Goal: Transaction & Acquisition: Purchase product/service

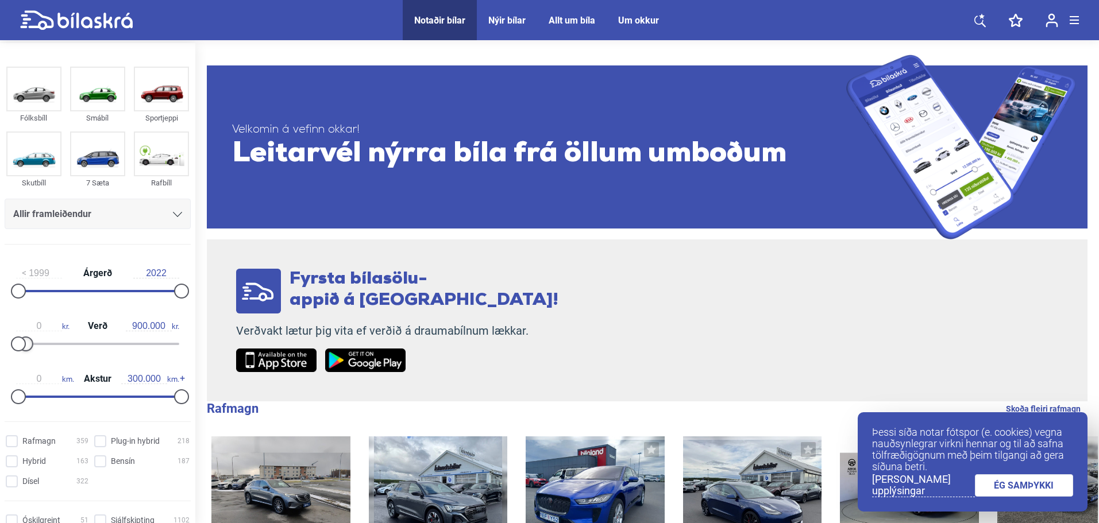
type input "800.000"
drag, startPoint x: 176, startPoint y: 340, endPoint x: 23, endPoint y: 365, distance: 154.9
click at [23, 365] on div "1999 Árgerð 2022 0 kr. Verð 800.000 kr. 0 km. Akstur 300.000 km." at bounding box center [97, 333] width 195 height 159
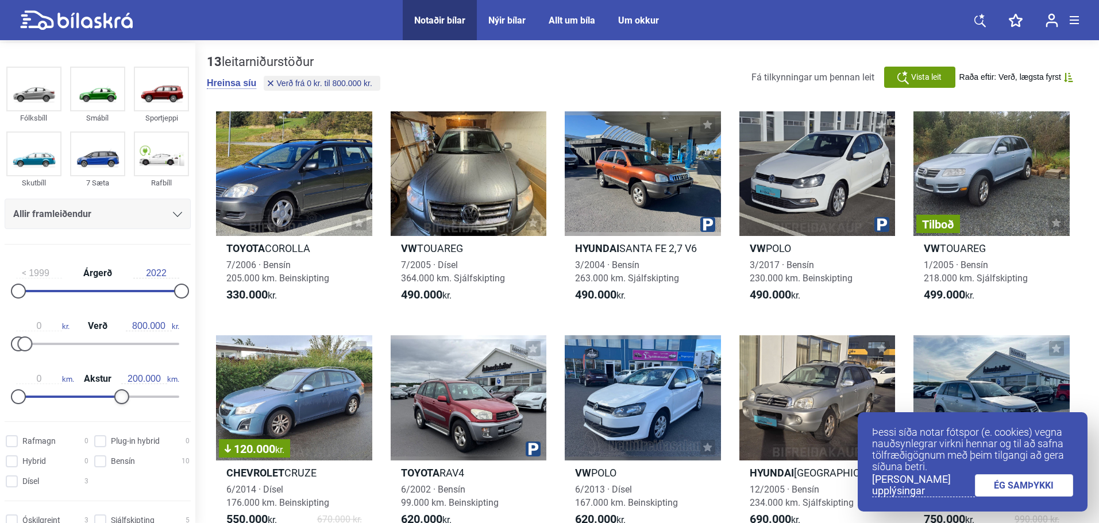
type input "210.000"
drag, startPoint x: 174, startPoint y: 396, endPoint x: 125, endPoint y: 407, distance: 49.9
click at [125, 407] on div "0 km. Akstur 210.000 km." at bounding box center [98, 386] width 186 height 53
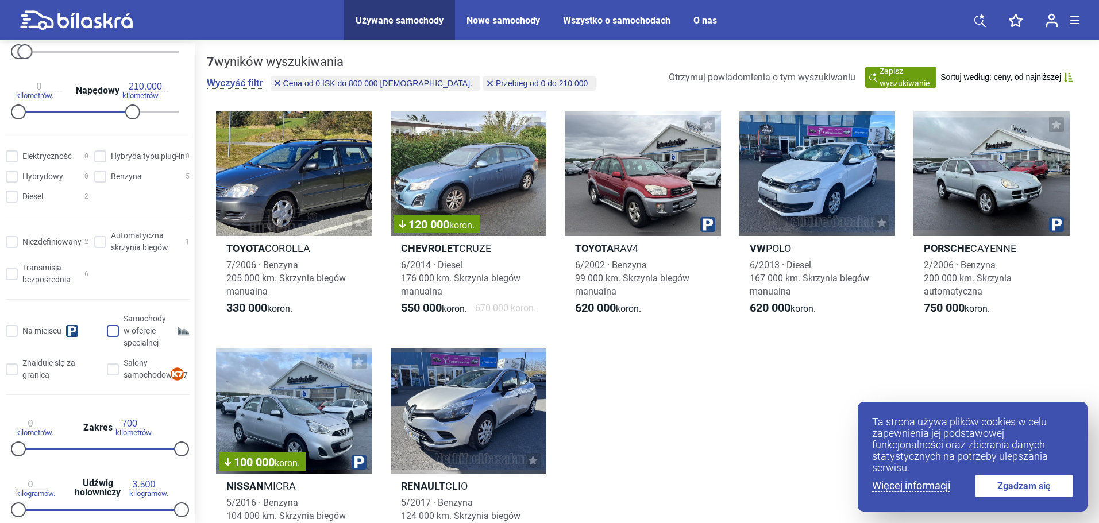
scroll to position [276, 0]
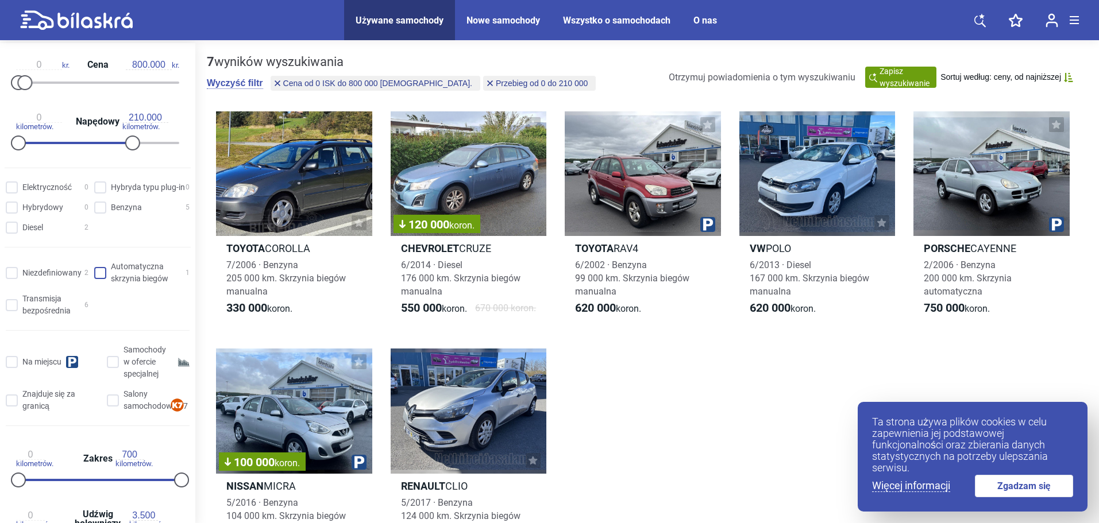
click at [102, 272] on input "Automatyczna skrzynia biegów 1" at bounding box center [143, 273] width 95 height 24
checkbox input "true"
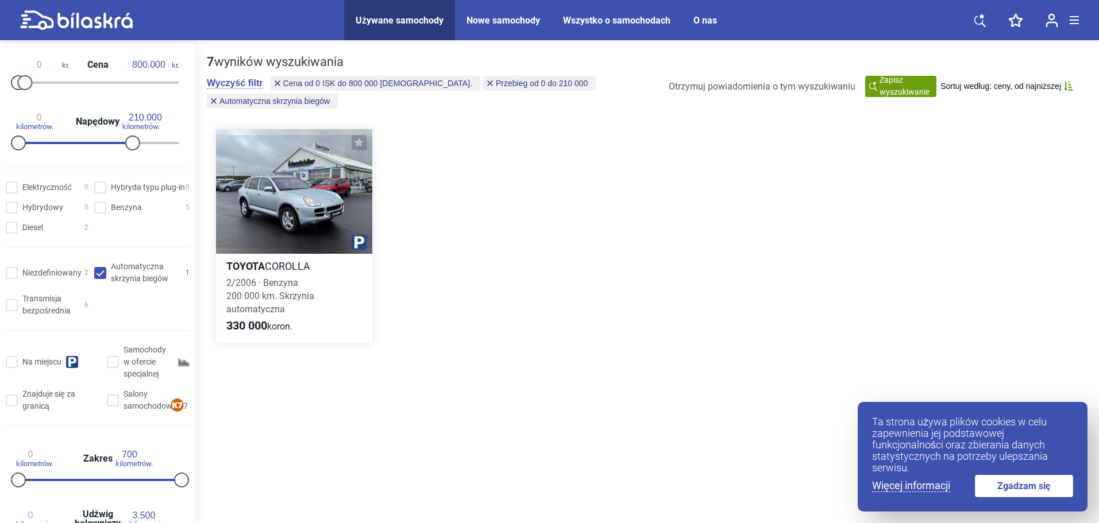
click at [343, 205] on div at bounding box center [294, 191] width 156 height 125
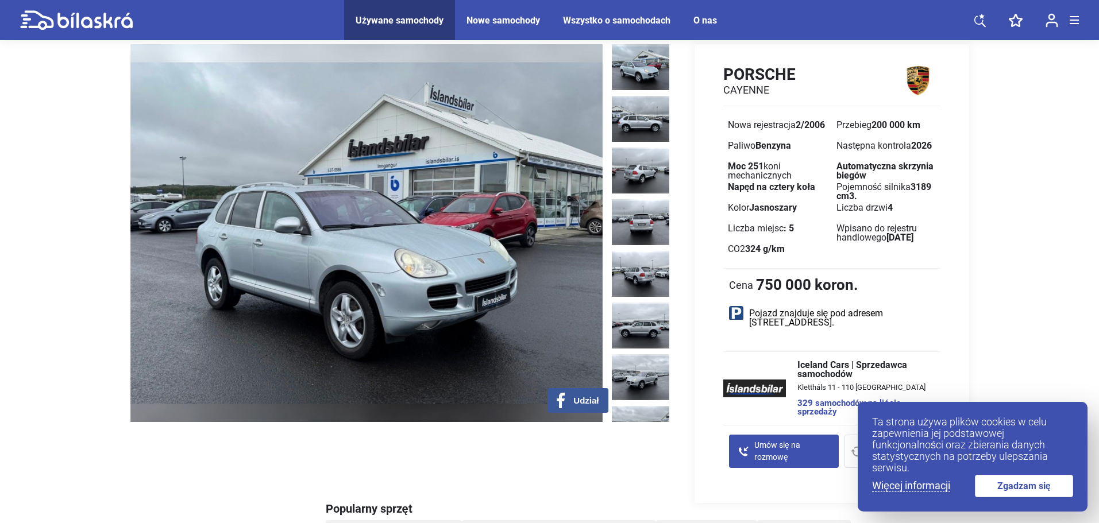
scroll to position [57, 0]
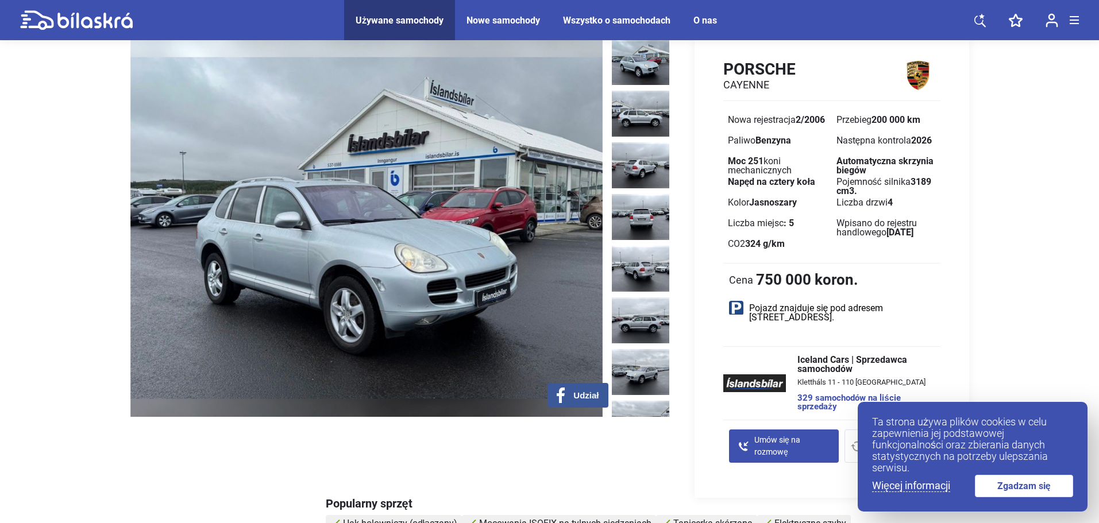
click at [554, 291] on img at bounding box center [366, 228] width 472 height 378
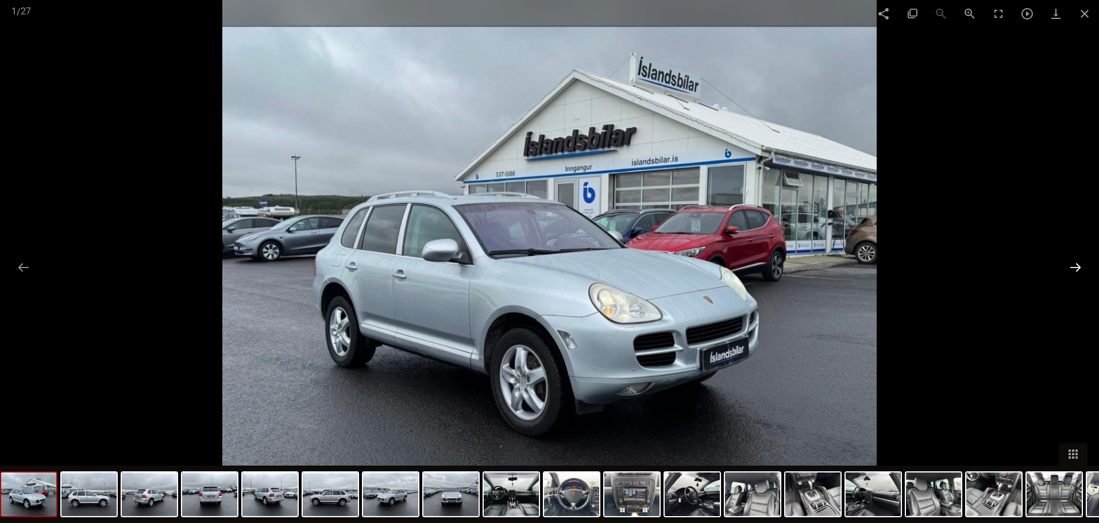
click at [1078, 269] on button at bounding box center [1076, 267] width 24 height 22
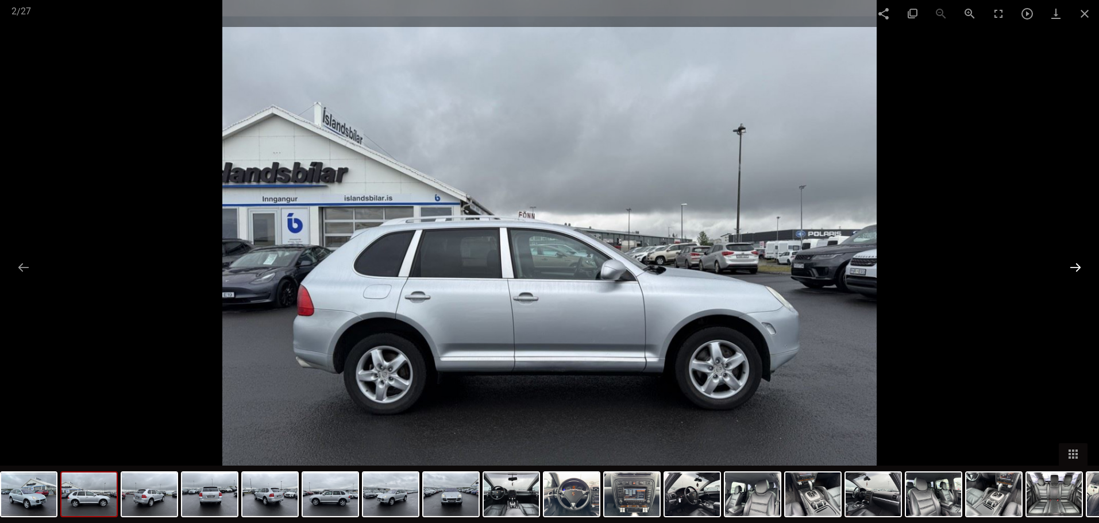
click at [1078, 269] on button at bounding box center [1076, 267] width 24 height 22
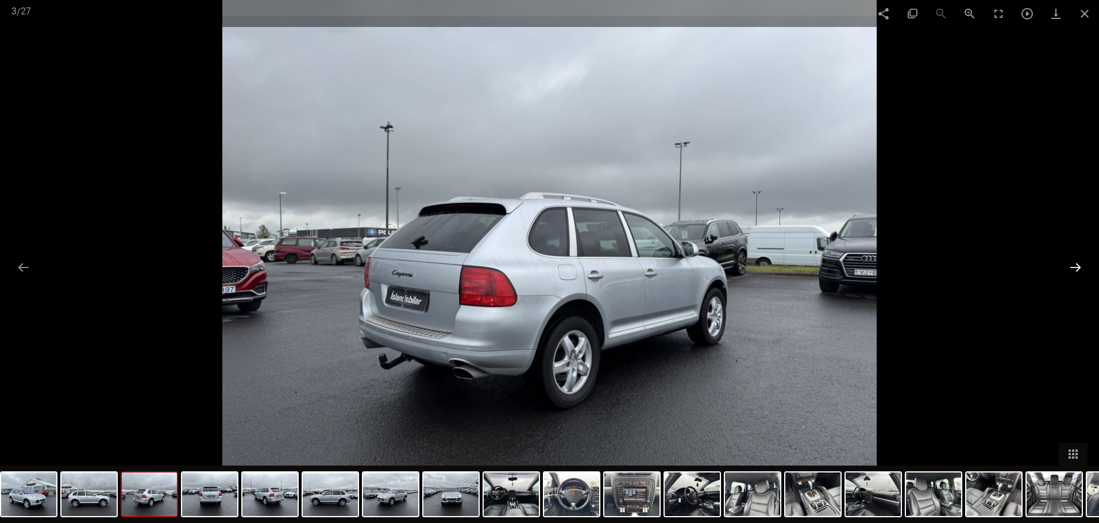
click at [1077, 268] on button at bounding box center [1076, 267] width 24 height 22
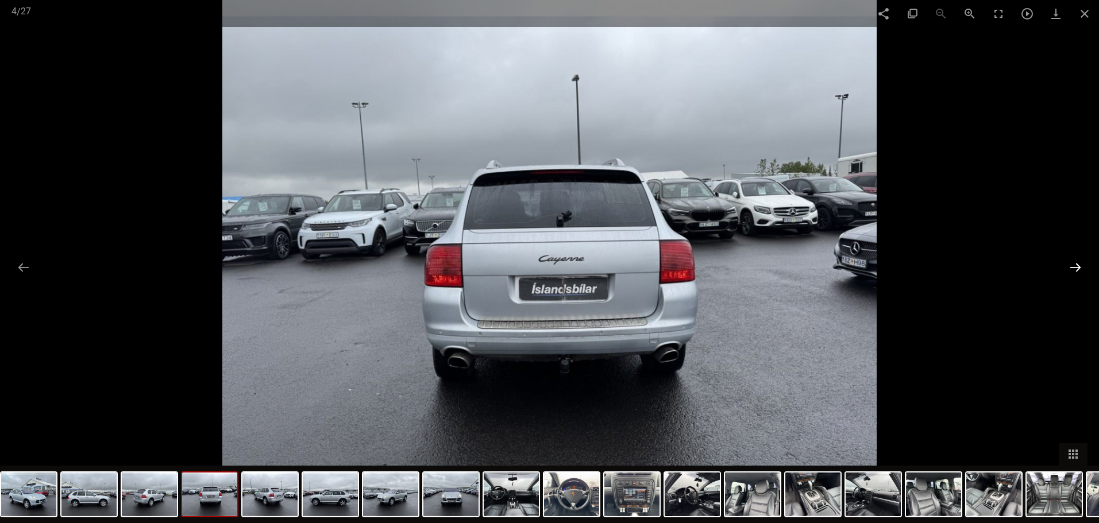
click at [1073, 268] on button at bounding box center [1076, 267] width 24 height 22
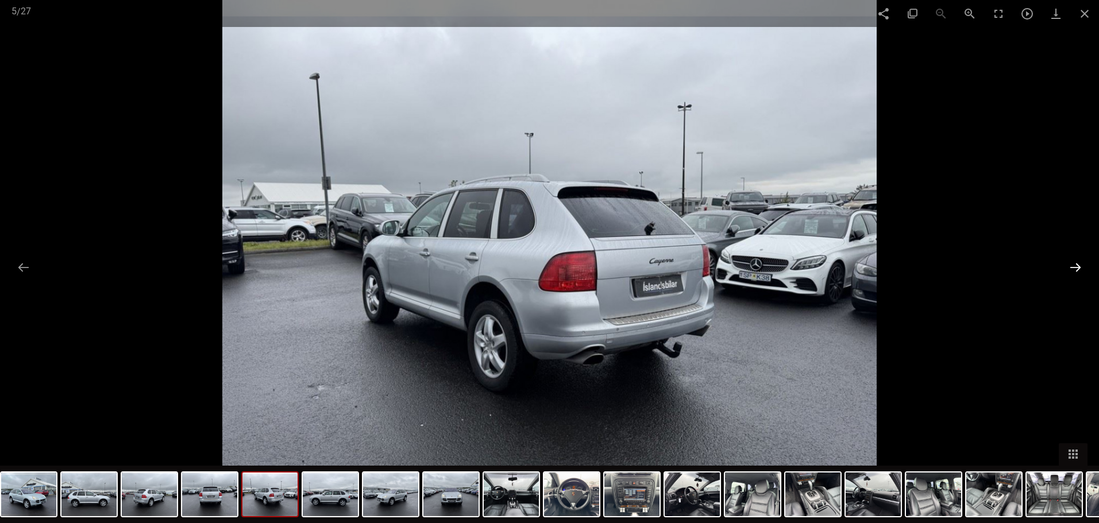
click at [1072, 268] on button at bounding box center [1076, 267] width 24 height 22
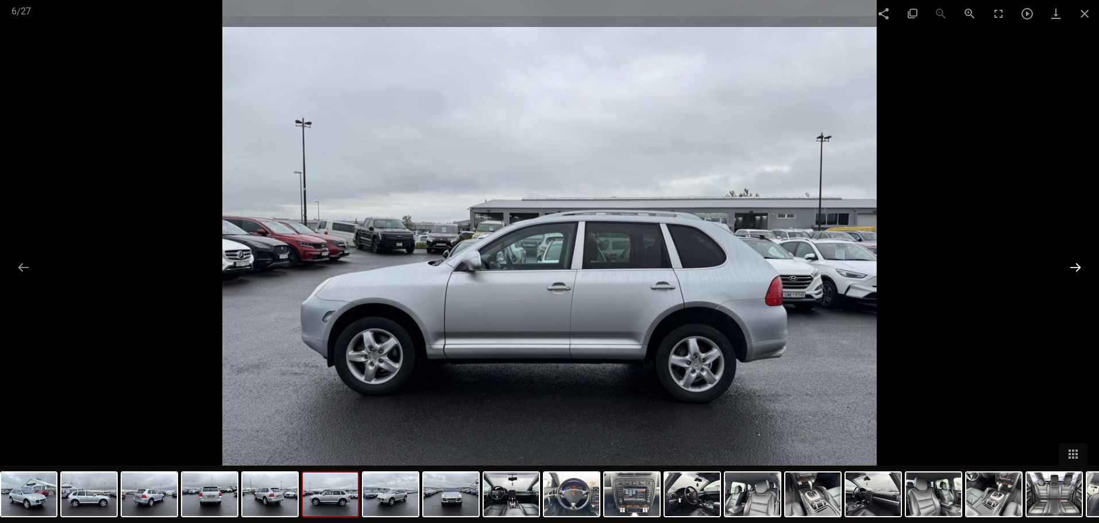
click at [1072, 268] on button at bounding box center [1076, 267] width 24 height 22
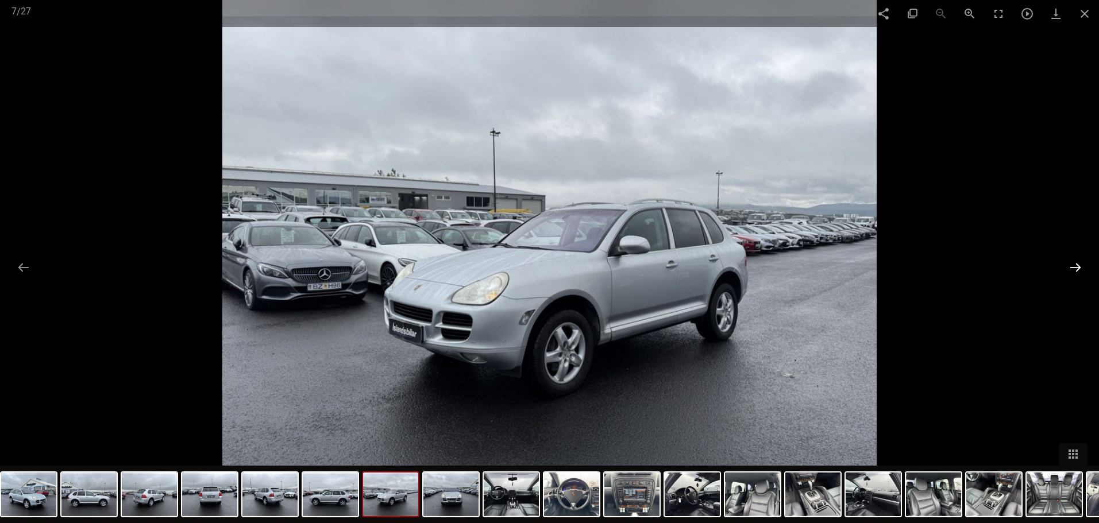
click at [1071, 268] on button at bounding box center [1076, 267] width 24 height 22
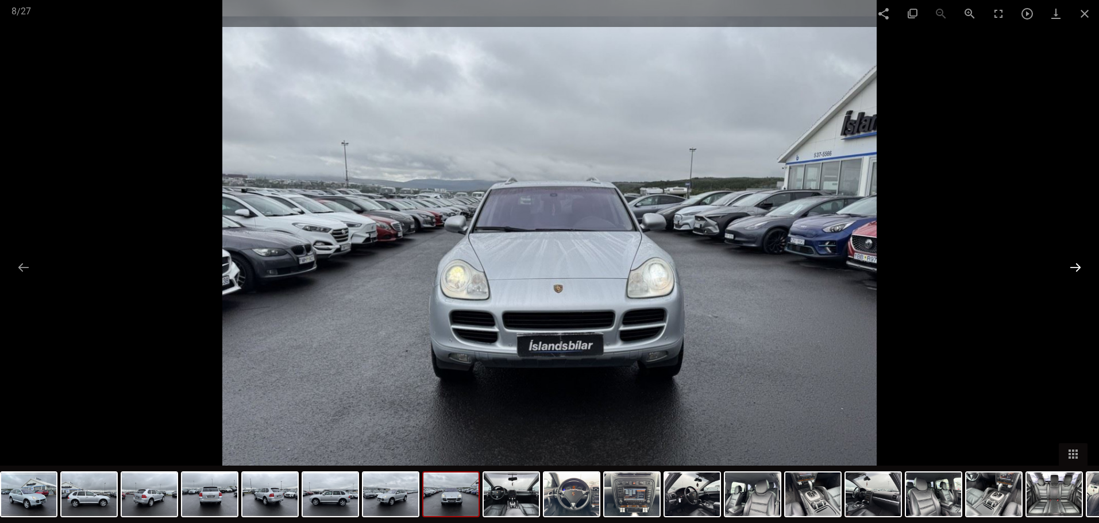
click at [1071, 268] on button at bounding box center [1076, 267] width 24 height 22
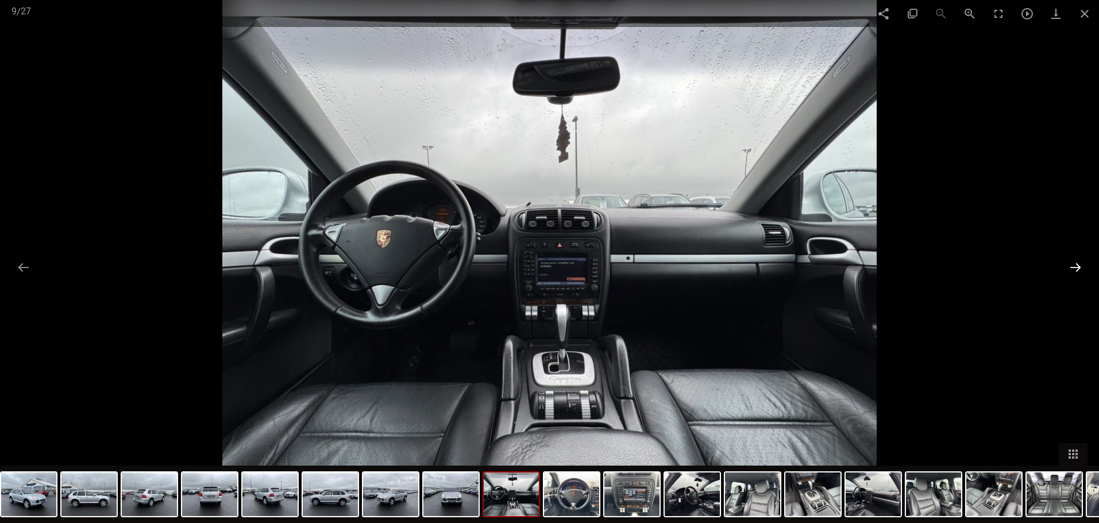
click at [1067, 268] on button at bounding box center [1076, 267] width 24 height 22
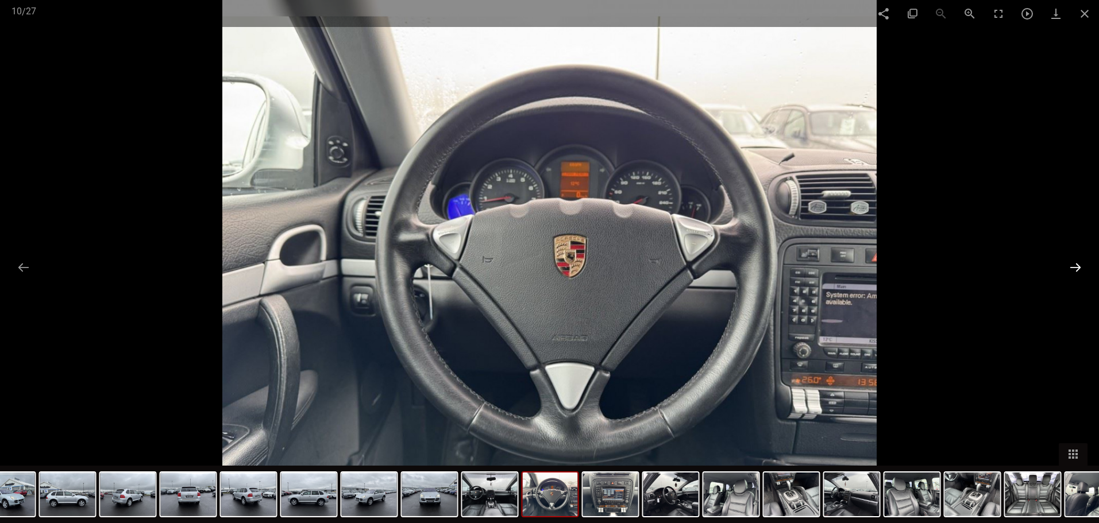
click at [1067, 268] on button at bounding box center [1076, 267] width 24 height 22
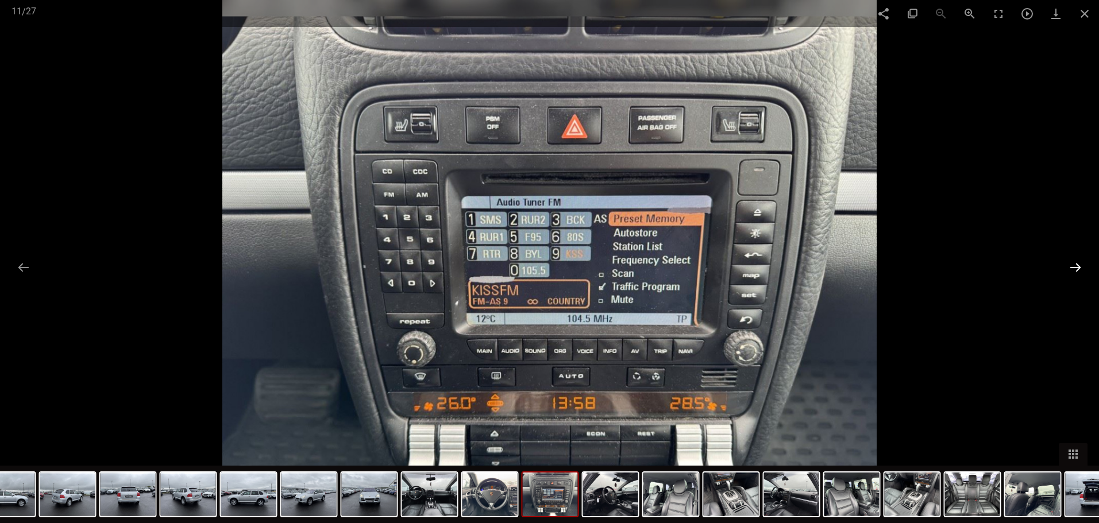
click at [1067, 268] on button at bounding box center [1076, 267] width 24 height 22
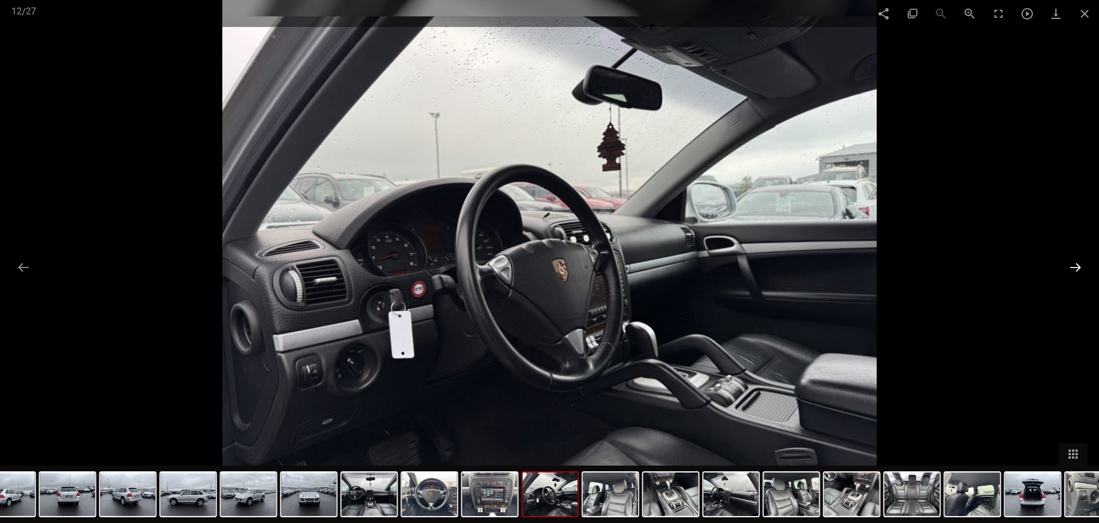
click at [1066, 268] on button at bounding box center [1076, 267] width 24 height 22
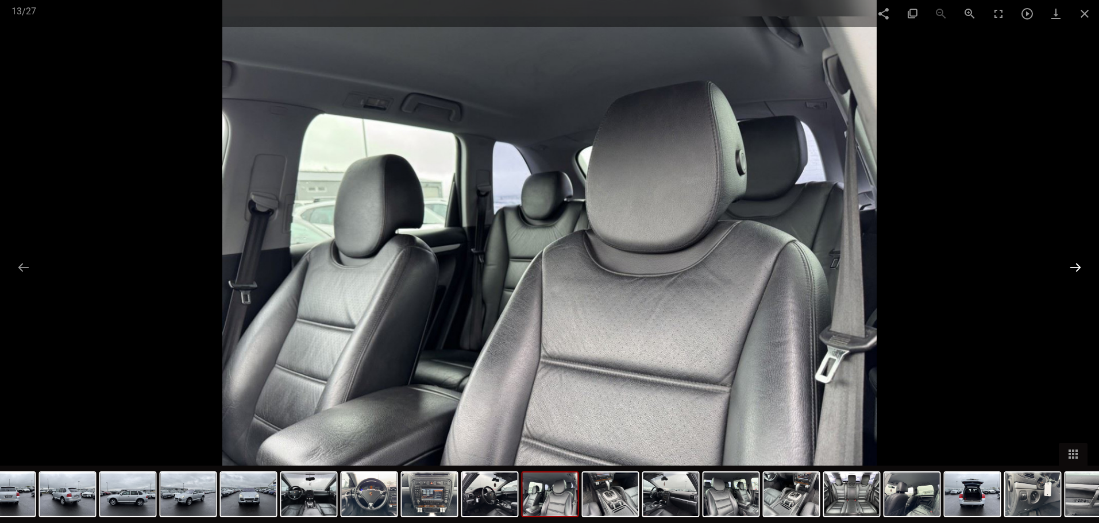
click at [1078, 263] on button at bounding box center [1076, 267] width 24 height 22
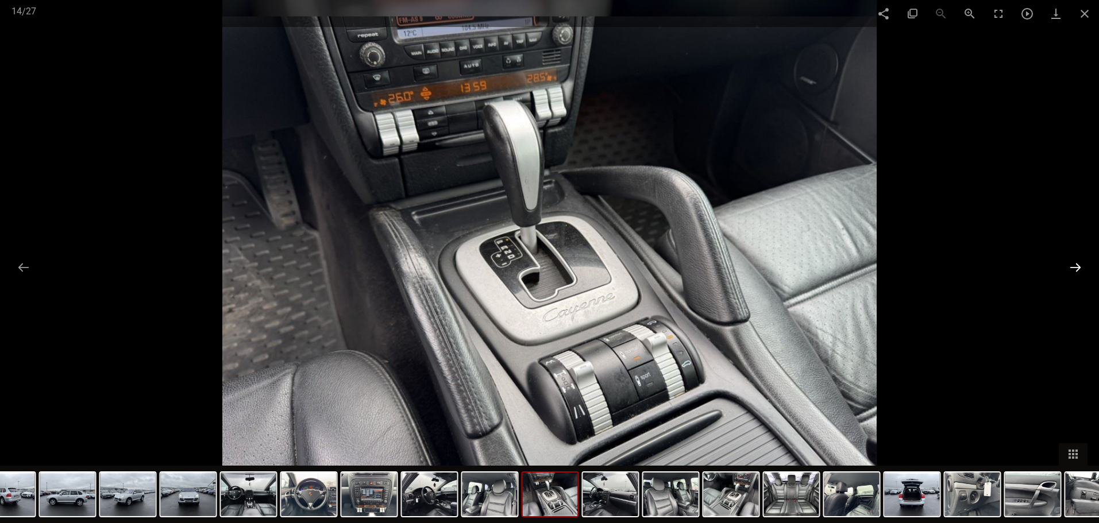
click at [1078, 263] on button at bounding box center [1076, 267] width 24 height 22
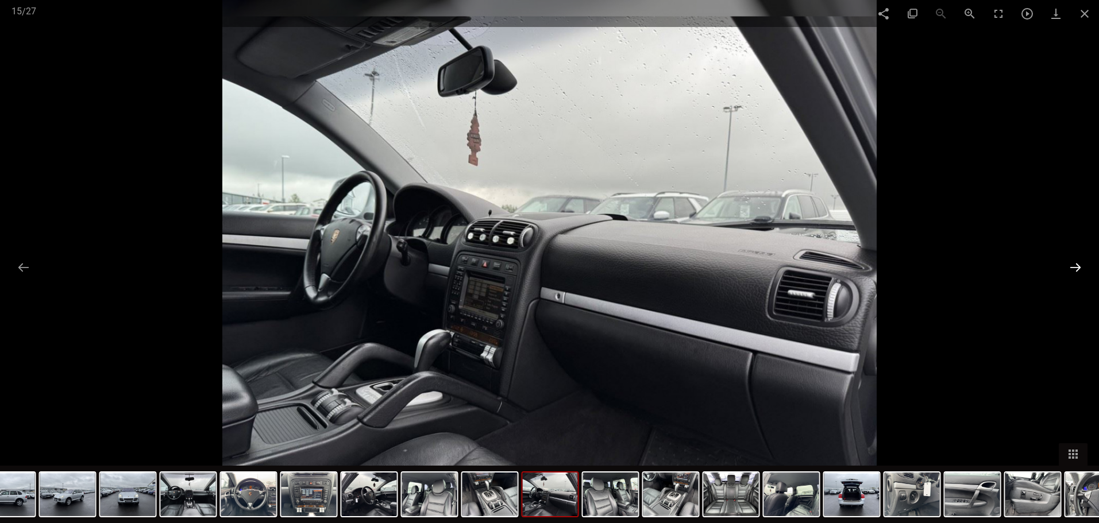
click at [1078, 263] on button at bounding box center [1076, 267] width 24 height 22
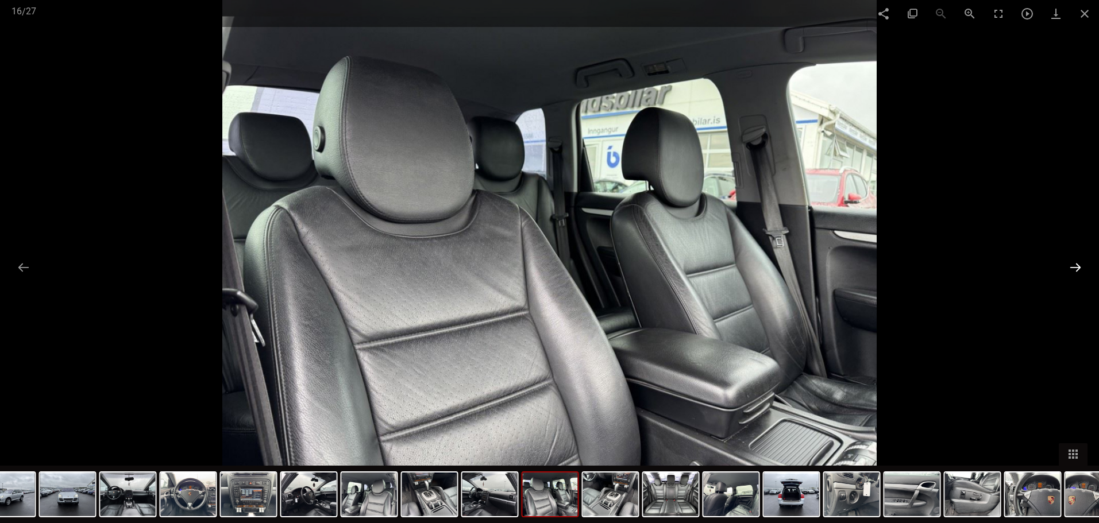
click at [1078, 263] on button at bounding box center [1076, 267] width 24 height 22
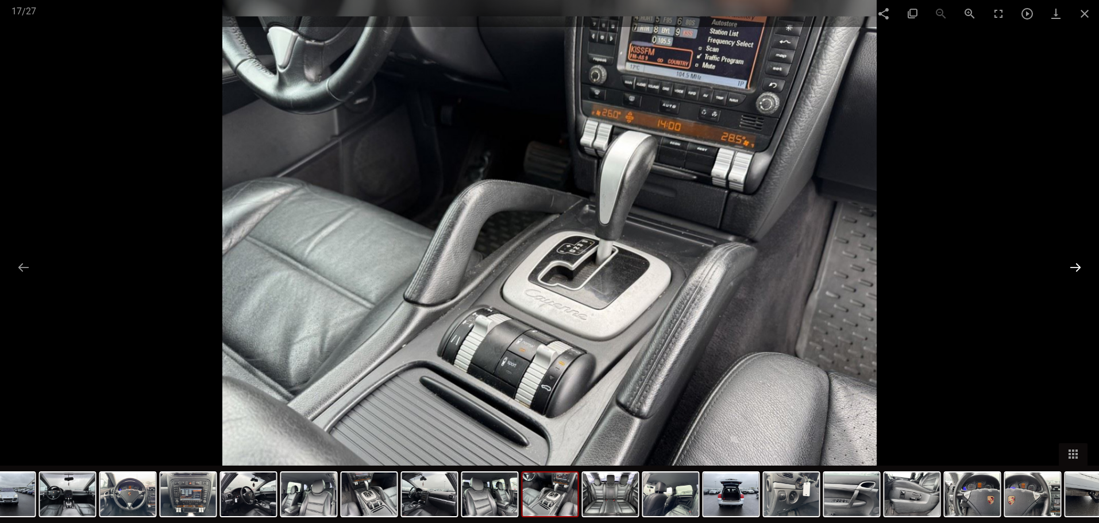
click at [1078, 263] on button at bounding box center [1076, 267] width 24 height 22
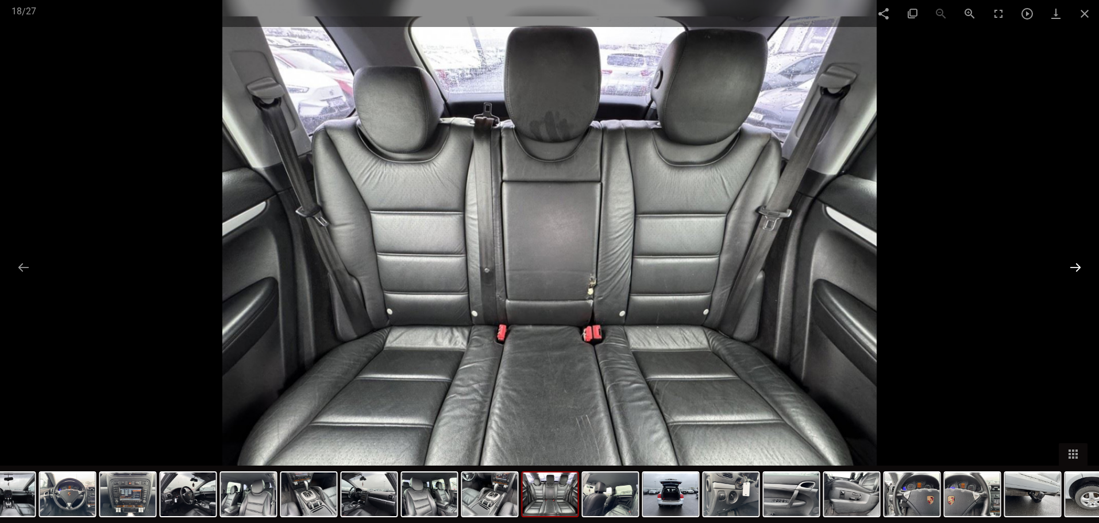
click at [1078, 263] on button at bounding box center [1076, 267] width 24 height 22
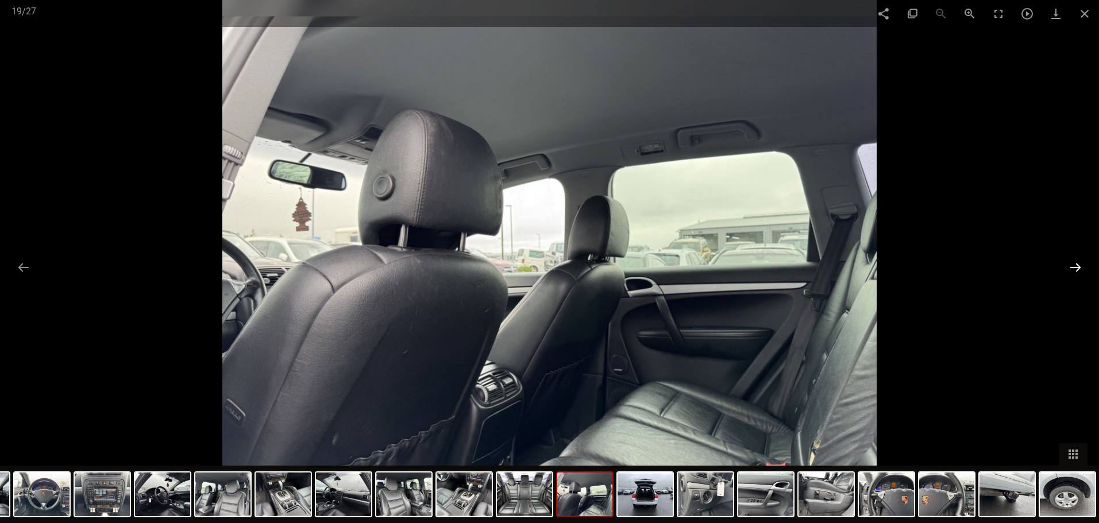
click at [1078, 263] on button at bounding box center [1076, 267] width 24 height 22
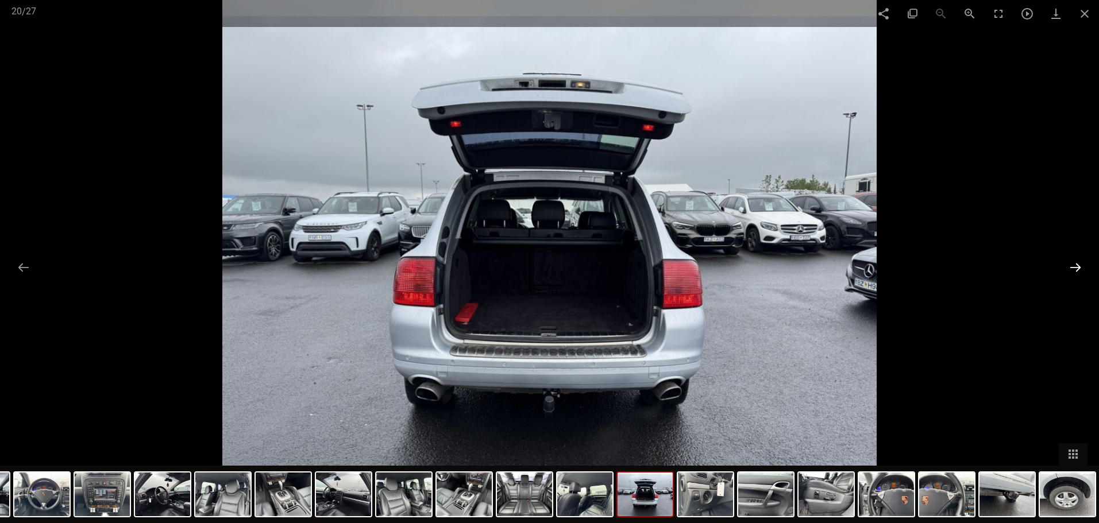
click at [1078, 263] on button at bounding box center [1076, 267] width 24 height 22
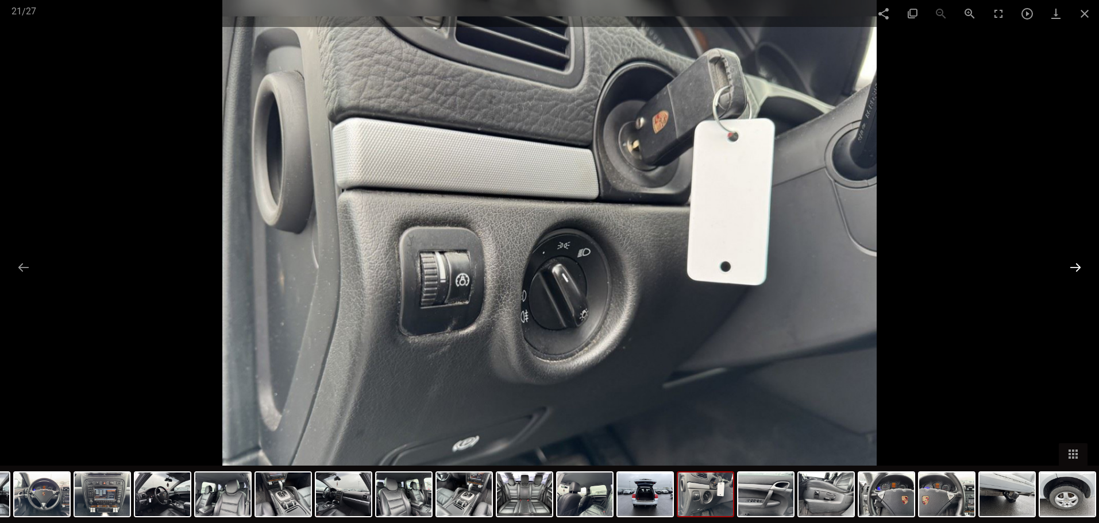
click at [1078, 263] on button at bounding box center [1076, 267] width 24 height 22
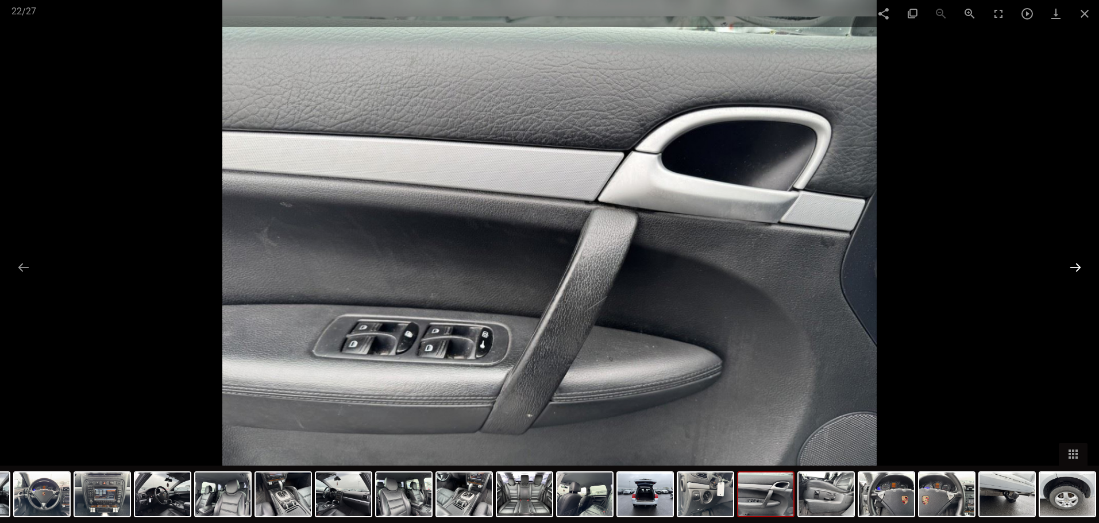
click at [1078, 263] on button at bounding box center [1076, 267] width 24 height 22
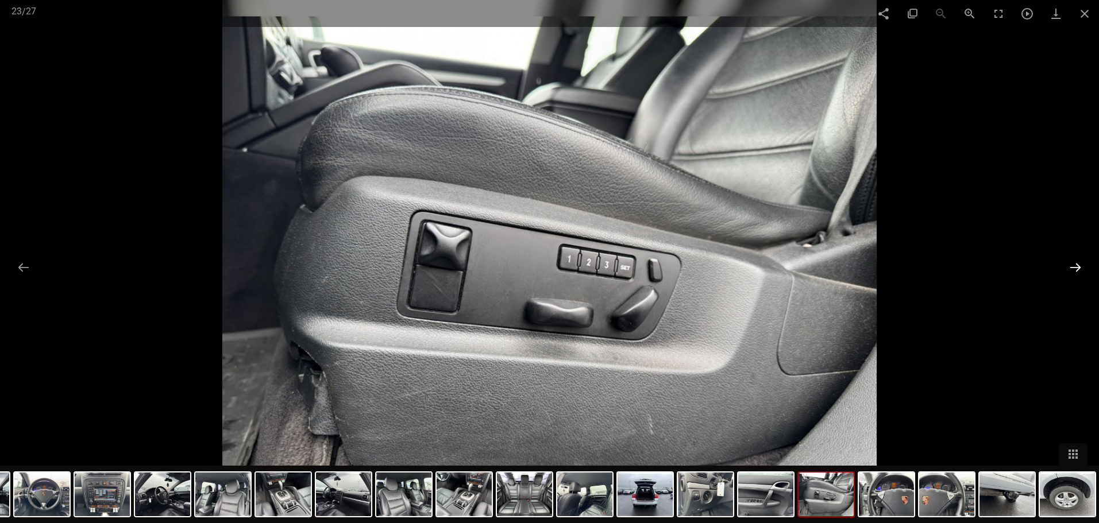
click at [1078, 264] on button at bounding box center [1076, 267] width 24 height 22
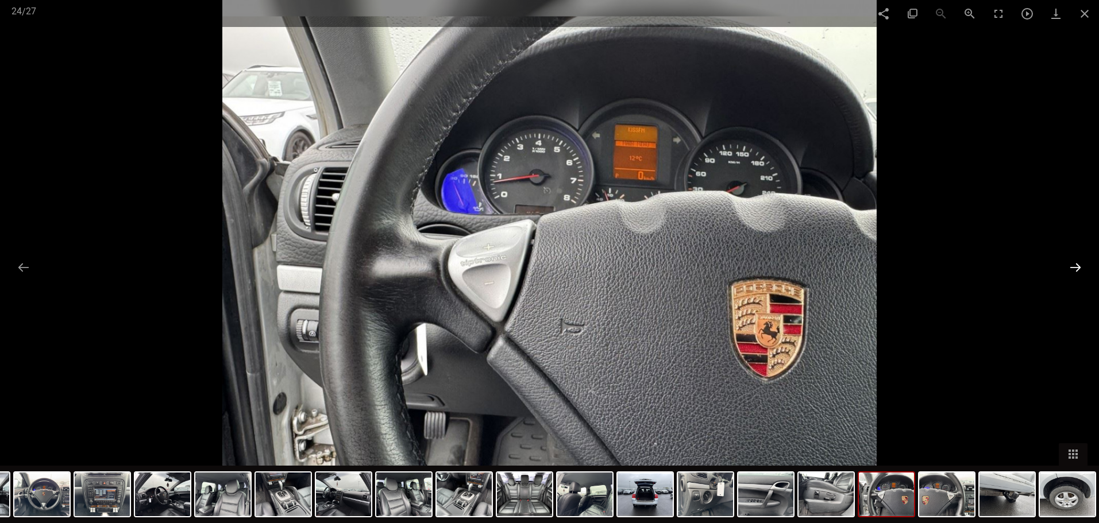
click at [1078, 264] on button at bounding box center [1076, 267] width 24 height 22
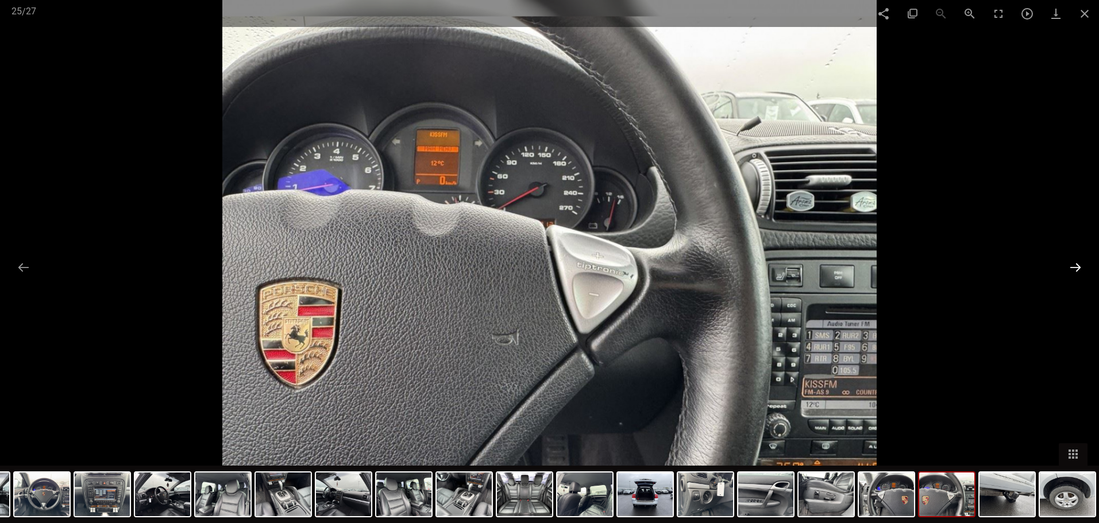
click at [1078, 264] on button at bounding box center [1076, 267] width 24 height 22
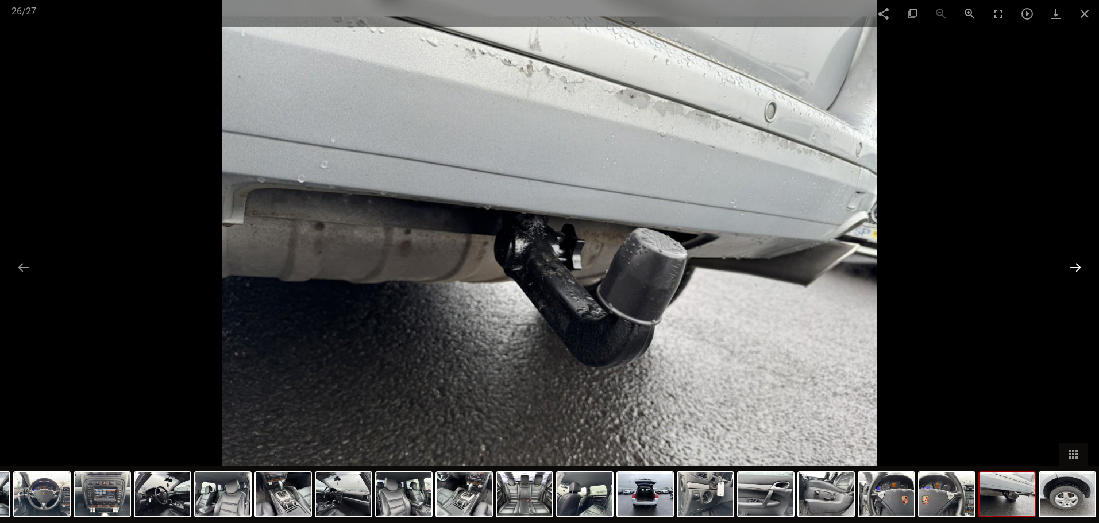
click at [1077, 264] on button at bounding box center [1076, 267] width 24 height 22
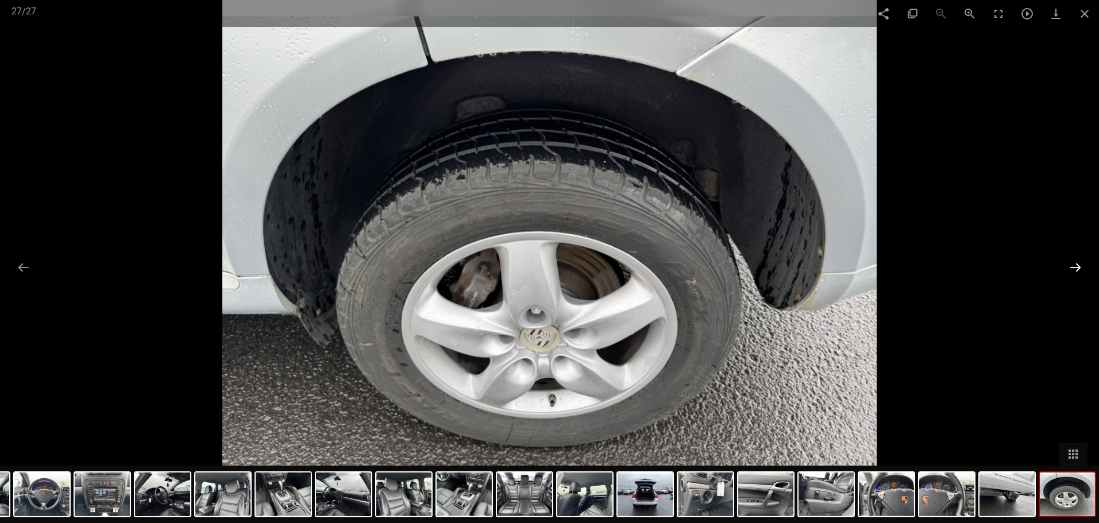
click at [1077, 265] on button at bounding box center [1076, 267] width 24 height 22
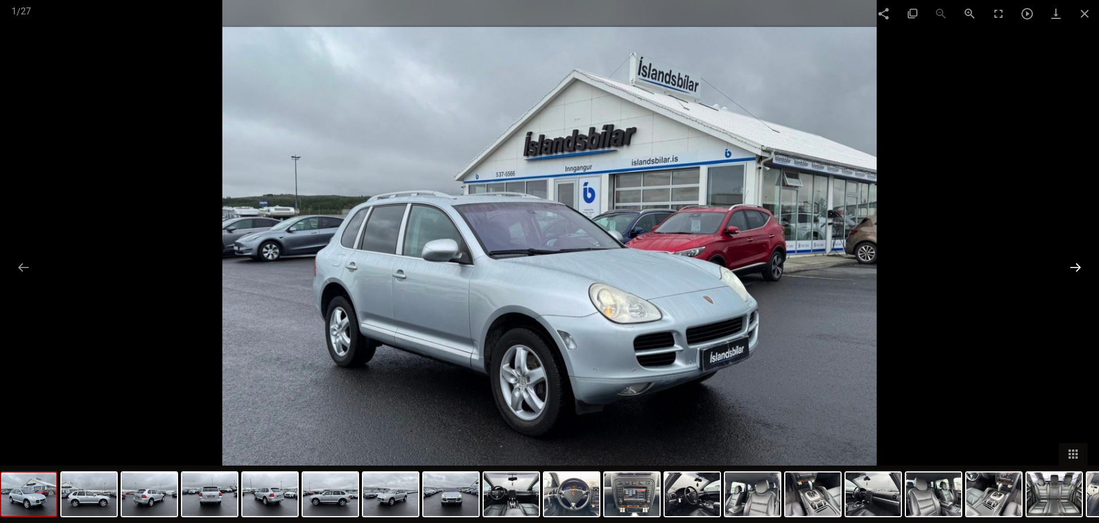
click at [1077, 265] on button at bounding box center [1076, 267] width 24 height 22
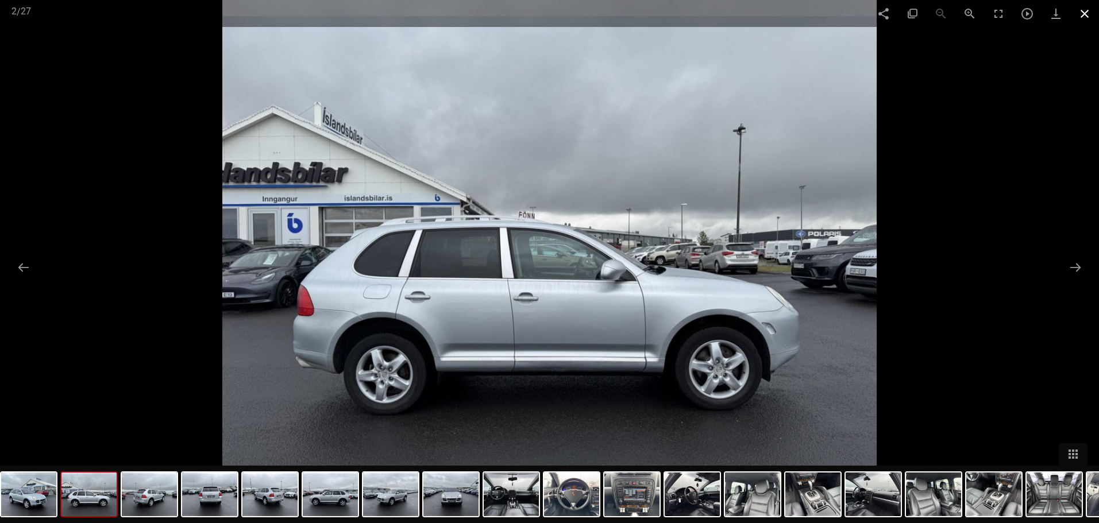
click at [1084, 13] on span at bounding box center [1084, 13] width 29 height 27
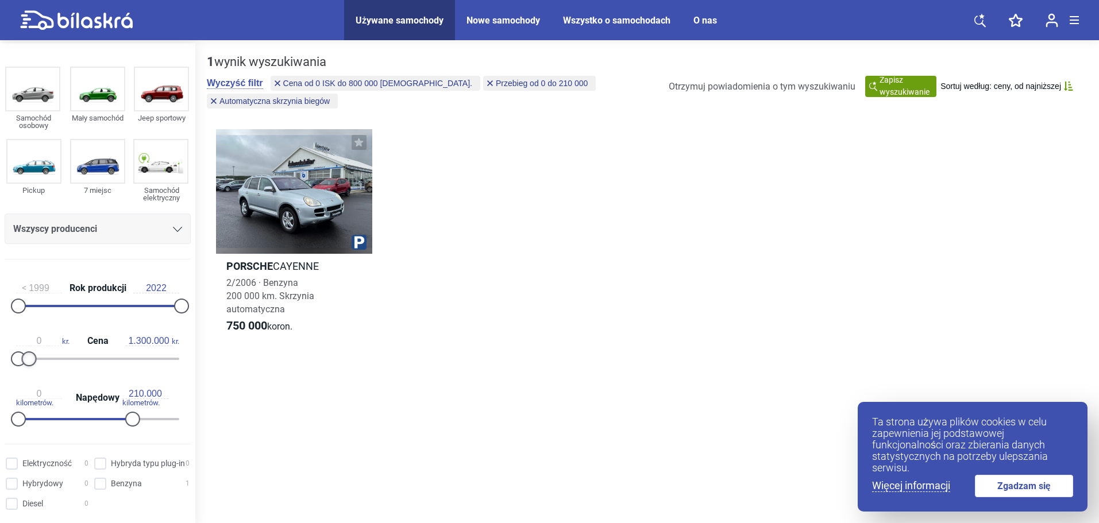
click at [33, 363] on div at bounding box center [28, 359] width 15 height 15
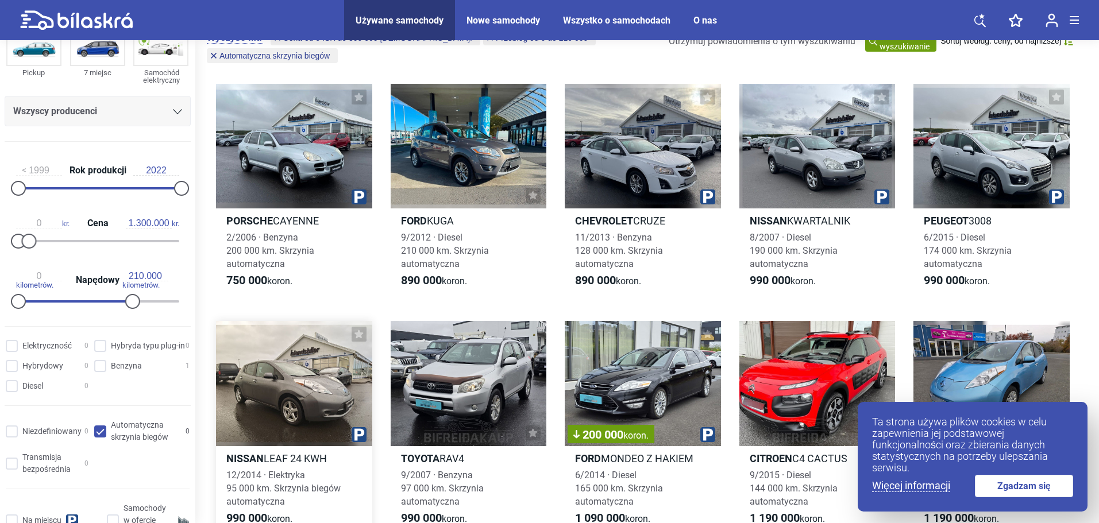
scroll to position [115, 0]
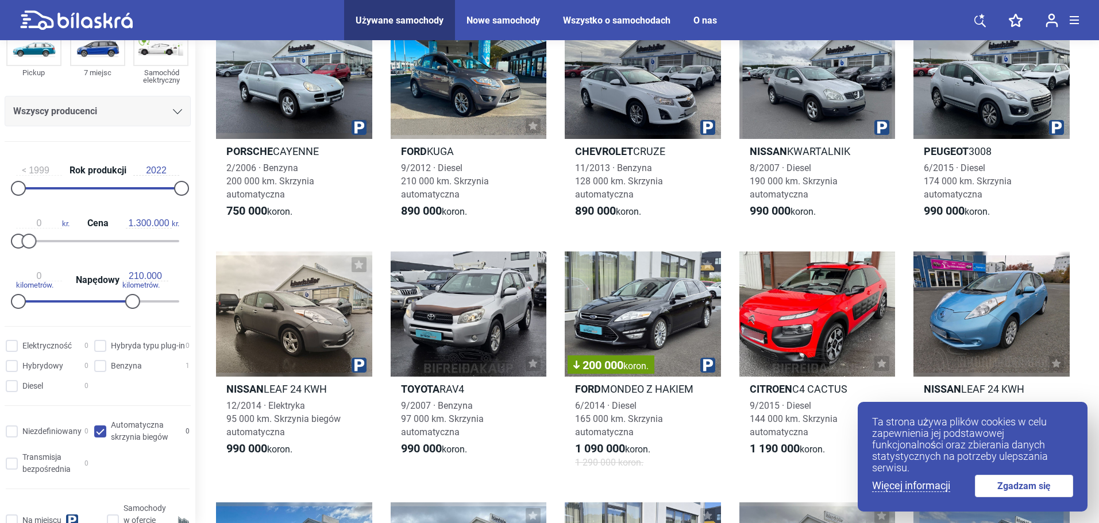
click at [1051, 492] on link "Zgadzam się" at bounding box center [1024, 486] width 99 height 22
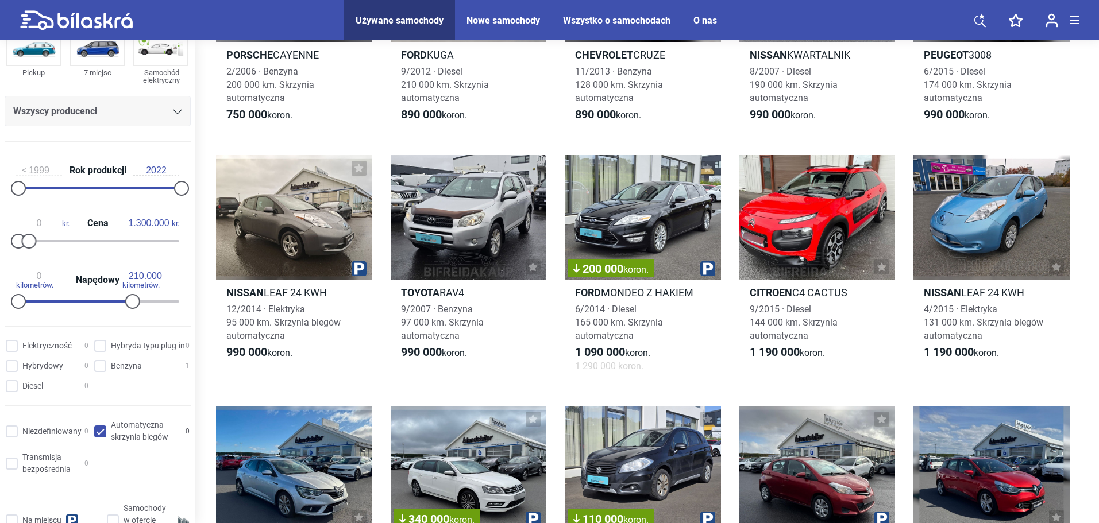
scroll to position [172, 0]
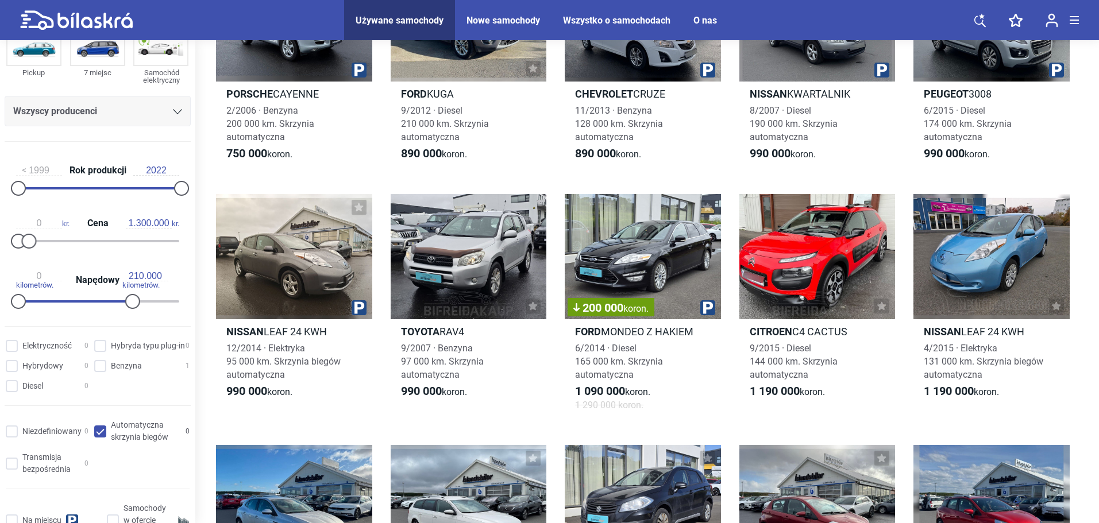
type input "800.000"
